Goal: Task Accomplishment & Management: Use online tool/utility

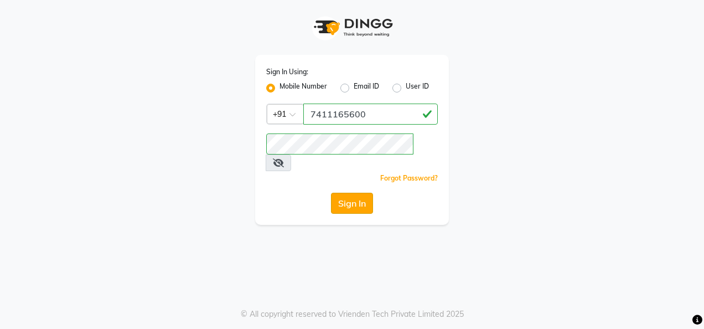
click at [342, 193] on button "Sign In" at bounding box center [352, 203] width 42 height 21
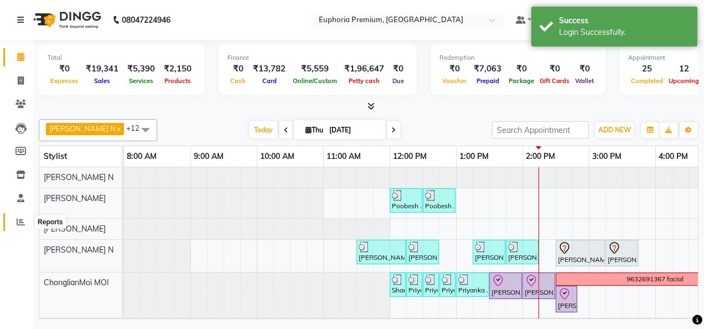
click at [22, 225] on icon at bounding box center [21, 221] width 8 height 8
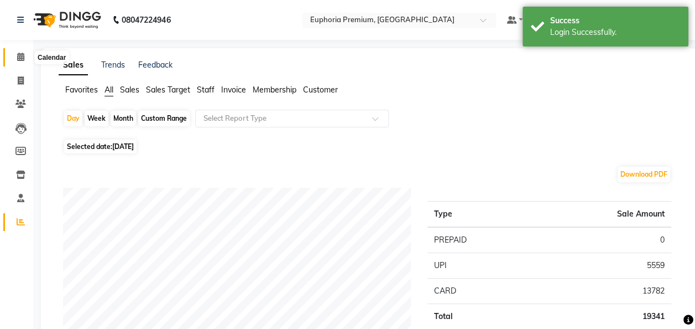
click at [25, 56] on span at bounding box center [20, 57] width 19 height 13
